Goal: Task Accomplishment & Management: Manage account settings

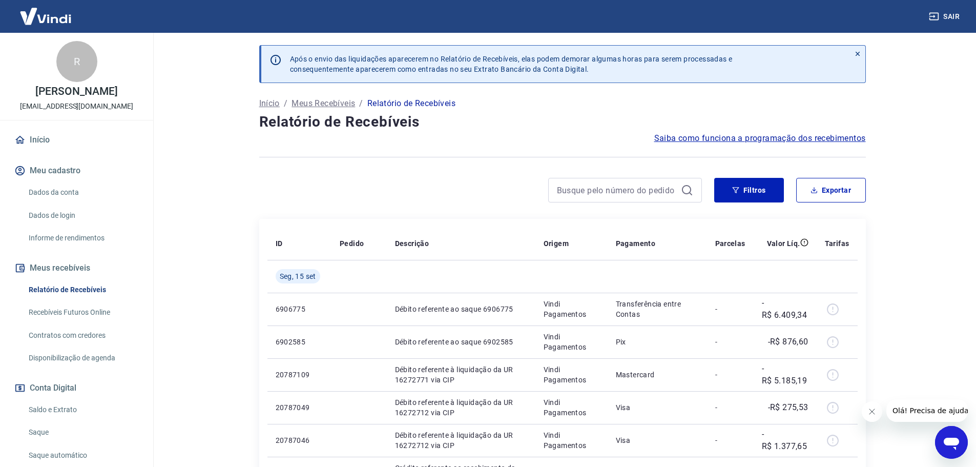
click at [856, 53] on icon at bounding box center [857, 53] width 7 height 7
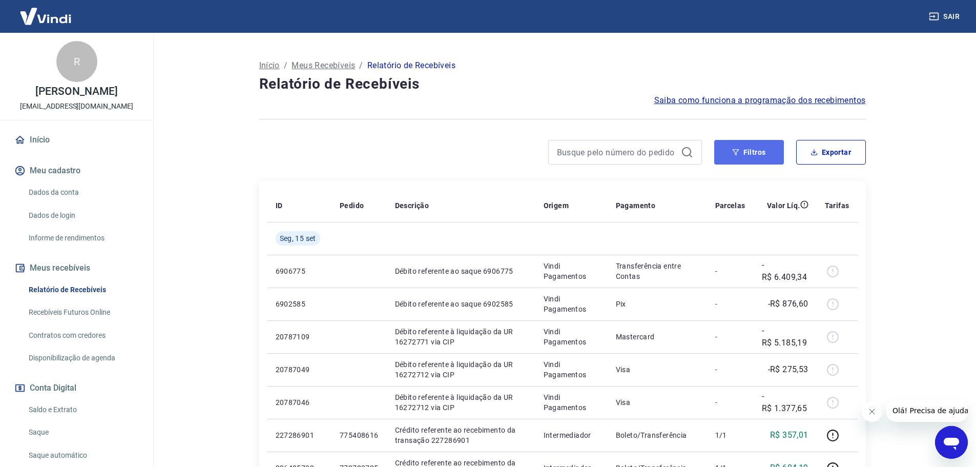
click at [738, 151] on icon "button" at bounding box center [735, 152] width 7 height 7
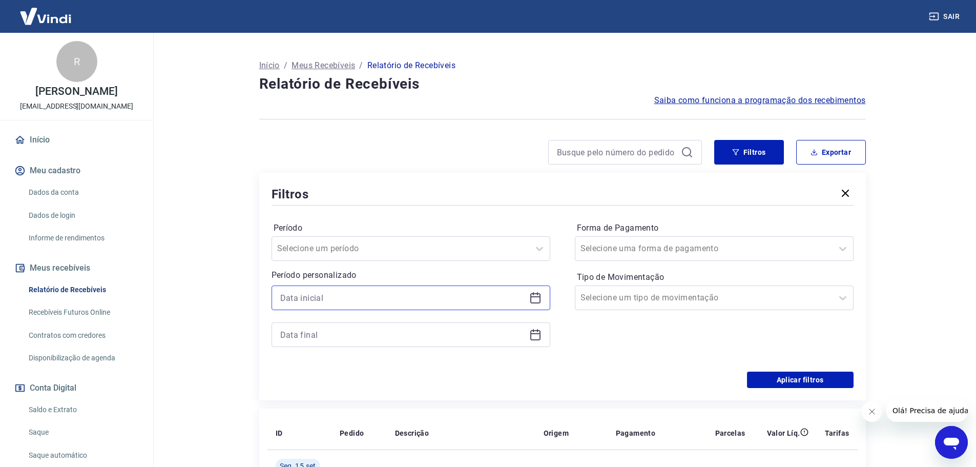
click at [325, 300] on input at bounding box center [402, 297] width 245 height 15
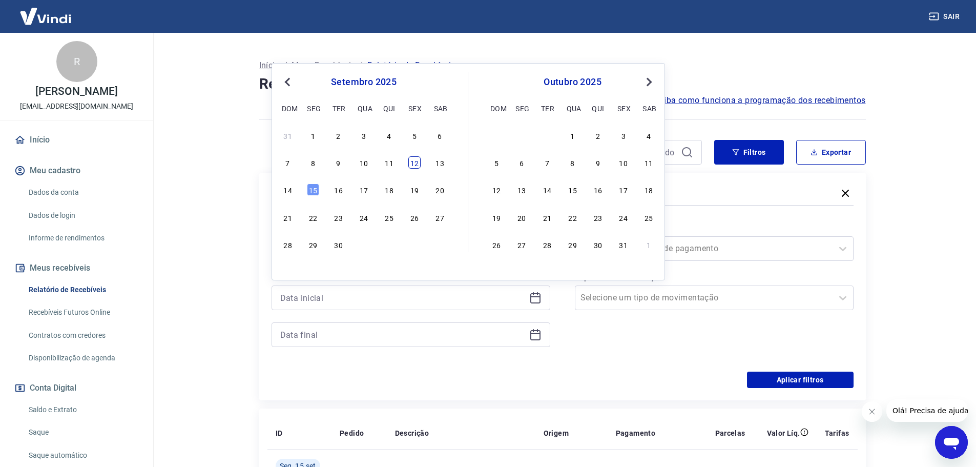
click at [410, 164] on div "12" at bounding box center [414, 162] width 12 height 12
type input "[DATE]"
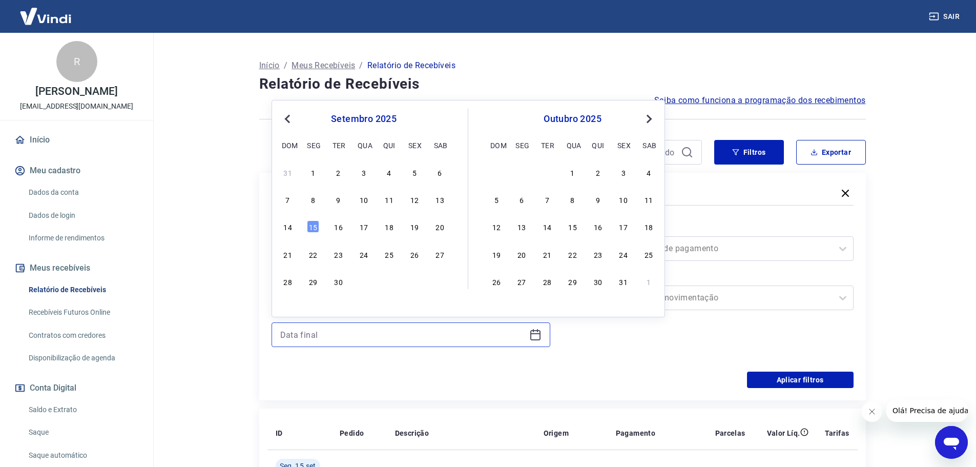
click at [350, 340] on input at bounding box center [402, 334] width 245 height 15
click at [312, 224] on div "15" at bounding box center [313, 226] width 12 height 12
type input "[DATE]"
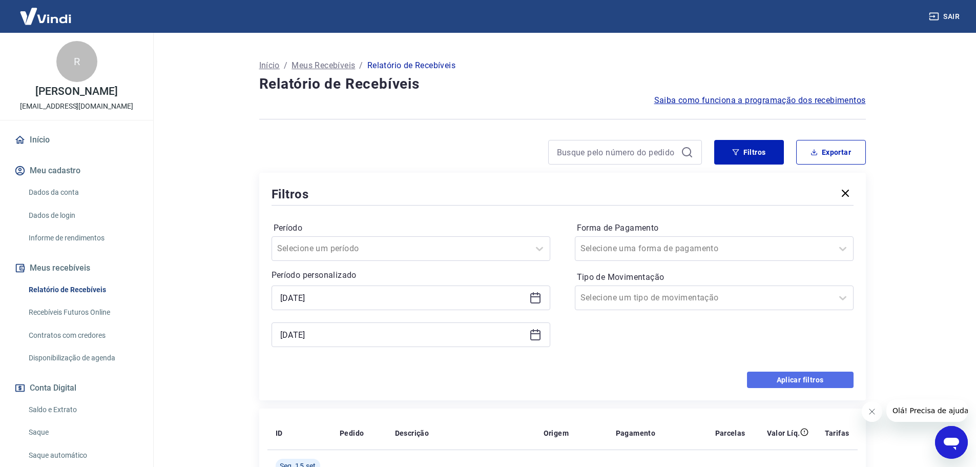
click at [800, 380] on button "Aplicar filtros" at bounding box center [800, 380] width 107 height 16
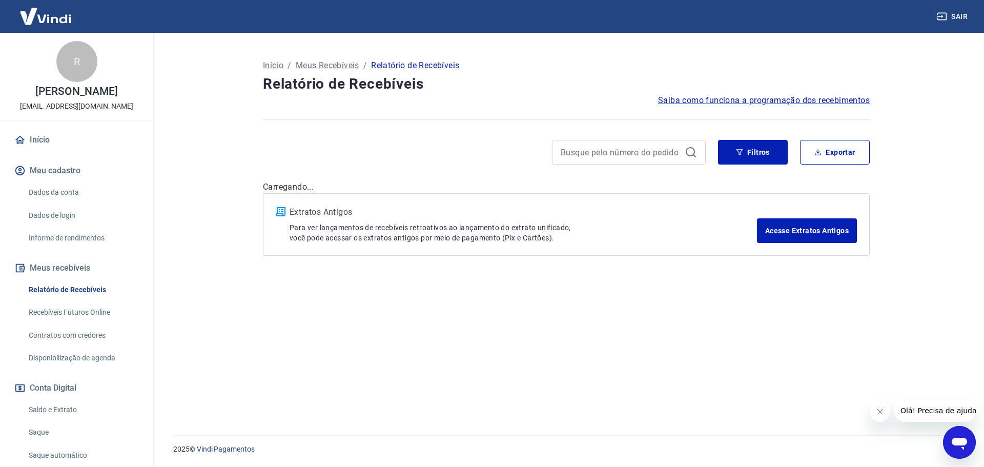
click at [888, 408] on button "Fechar mensagem da empresa" at bounding box center [879, 411] width 21 height 21
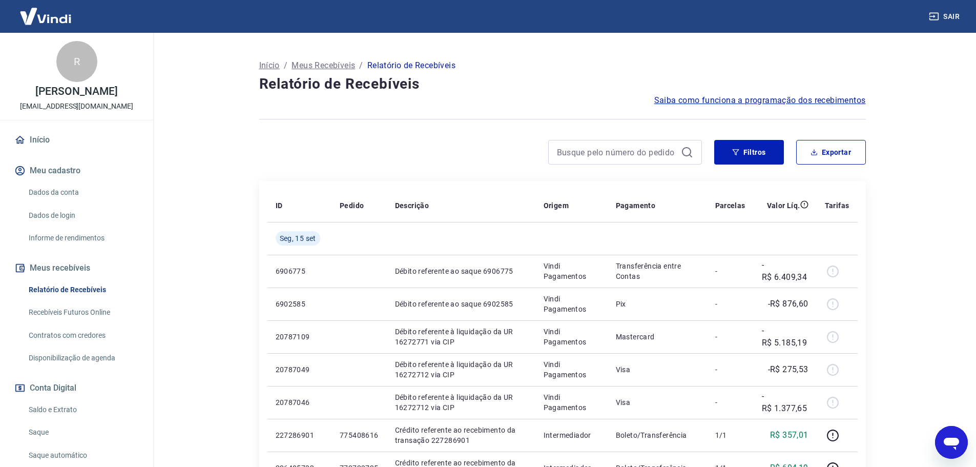
click at [735, 144] on button "Filtros" at bounding box center [749, 152] width 70 height 25
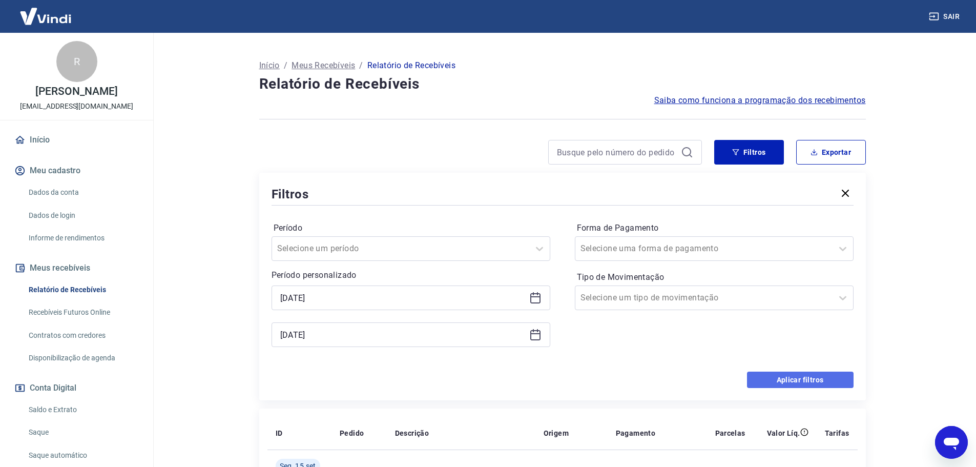
click at [784, 380] on button "Aplicar filtros" at bounding box center [800, 380] width 107 height 16
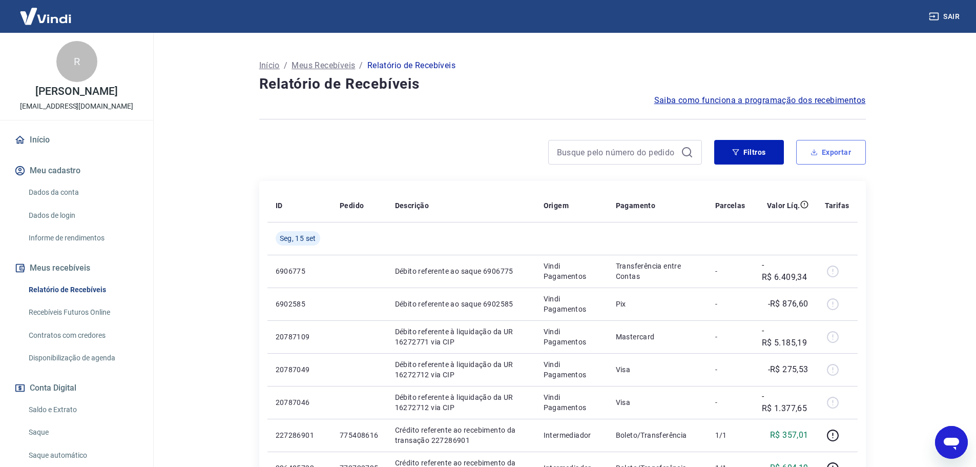
click at [816, 158] on button "Exportar" at bounding box center [831, 152] width 70 height 25
type input "[DATE]"
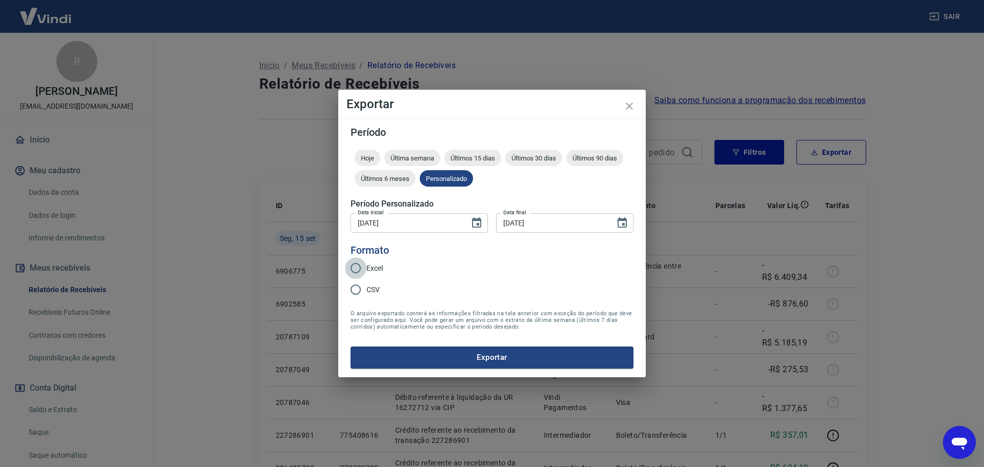
click at [352, 265] on input "Excel" at bounding box center [356, 268] width 22 height 22
radio input "true"
click at [387, 353] on button "Exportar" at bounding box center [492, 357] width 283 height 22
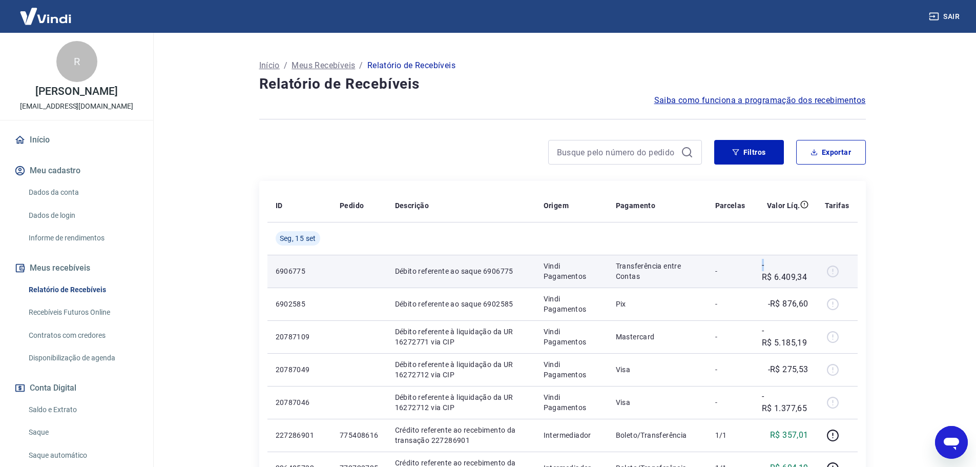
drag, startPoint x: 762, startPoint y: 264, endPoint x: 768, endPoint y: 263, distance: 6.7
click at [768, 263] on td "-R$ 6.409,34" at bounding box center [785, 271] width 63 height 33
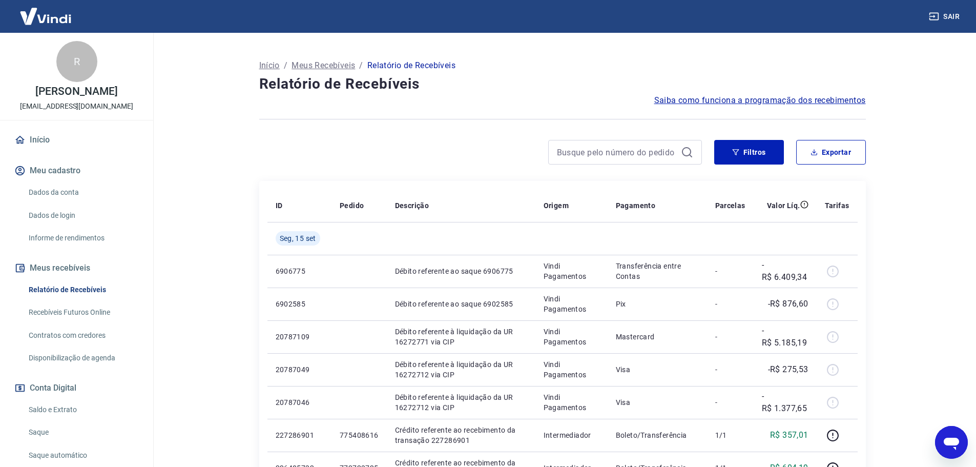
click at [904, 265] on main "Início / Meus Recebíveis / Relatório de Recebíveis Relatório de Recebíveis Saib…" at bounding box center [563, 250] width 828 height 434
click at [824, 150] on button "Exportar" at bounding box center [831, 152] width 70 height 25
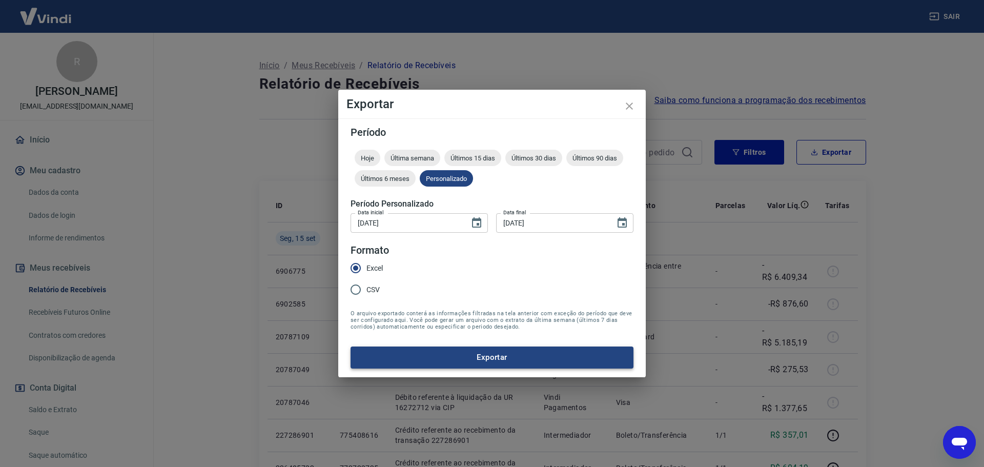
click at [415, 357] on button "Exportar" at bounding box center [492, 357] width 283 height 22
